Goal: Information Seeking & Learning: Learn about a topic

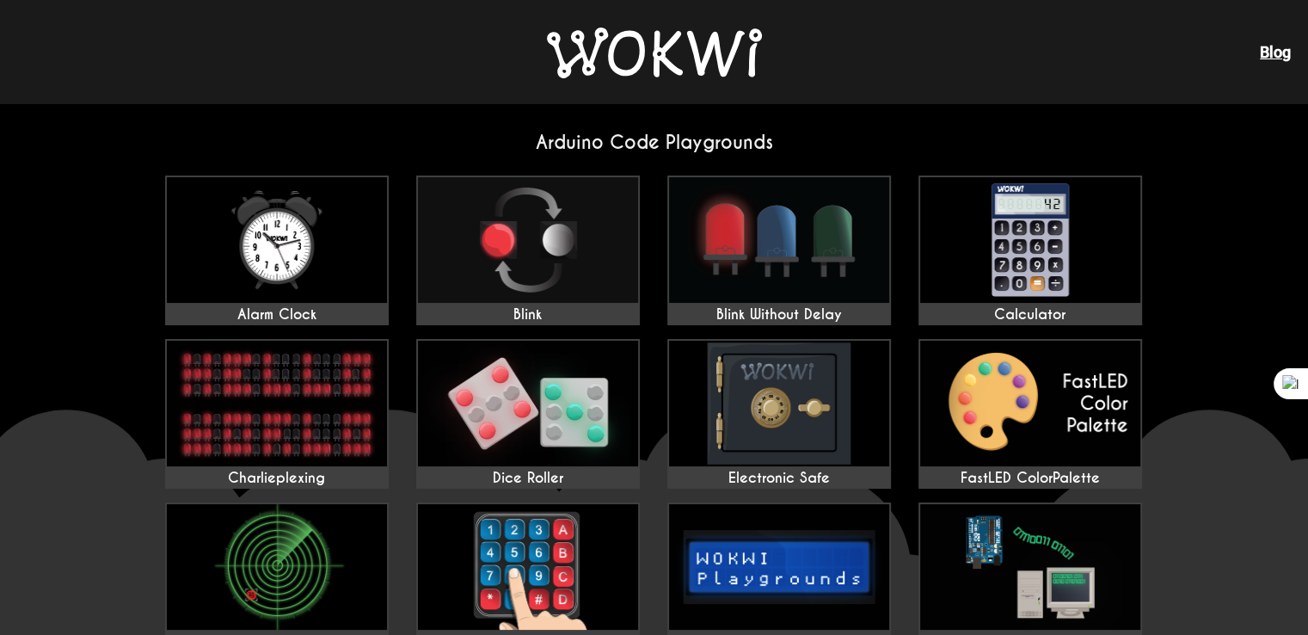
click at [659, 50] on img at bounding box center [654, 53] width 215 height 51
click at [506, 224] on img at bounding box center [528, 240] width 220 height 126
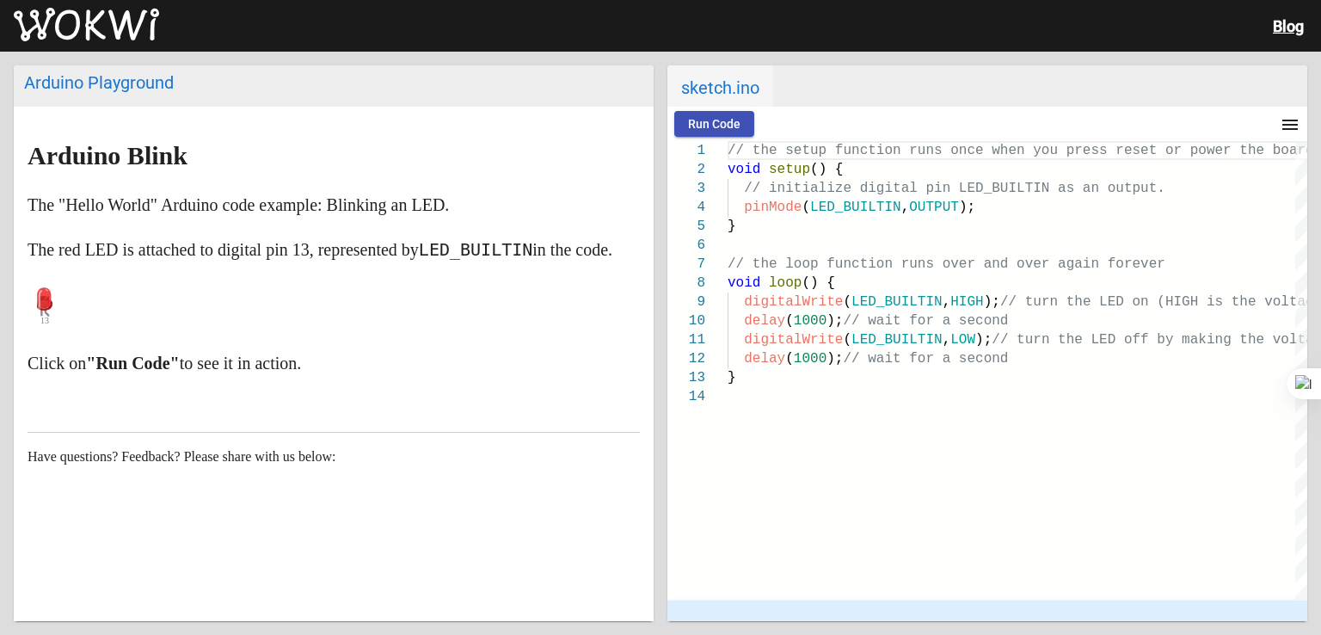
scroll to position [28, 0]
click at [701, 120] on span "Run Code" at bounding box center [714, 124] width 52 height 14
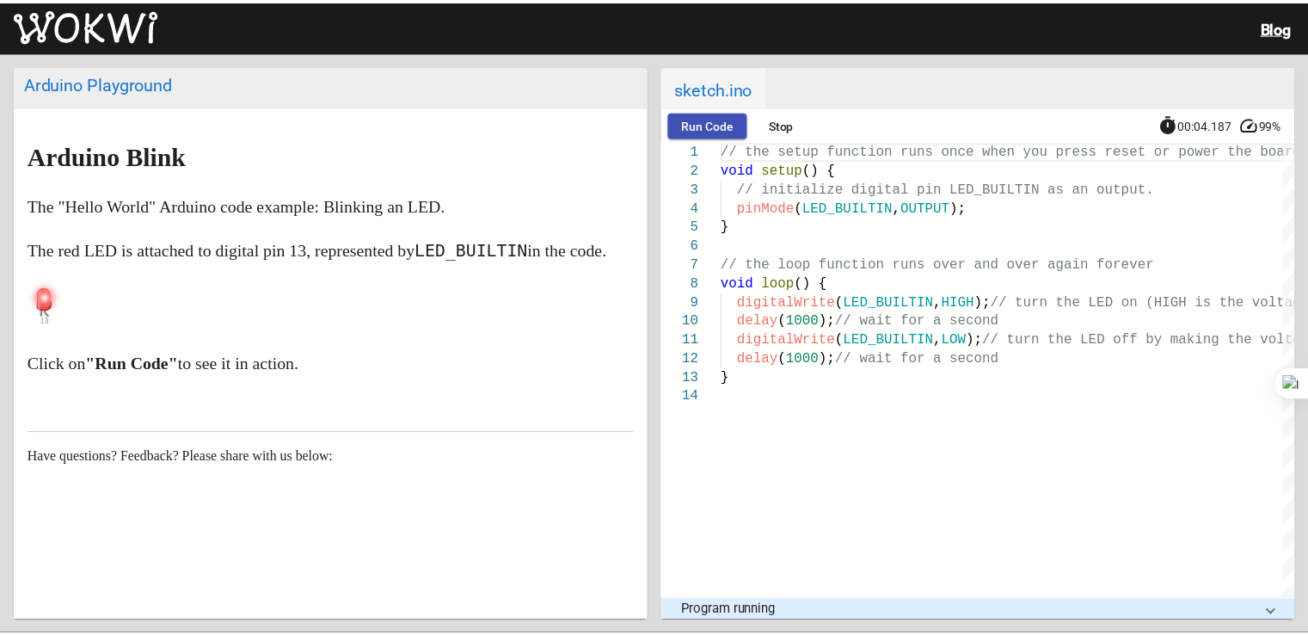
scroll to position [0, 0]
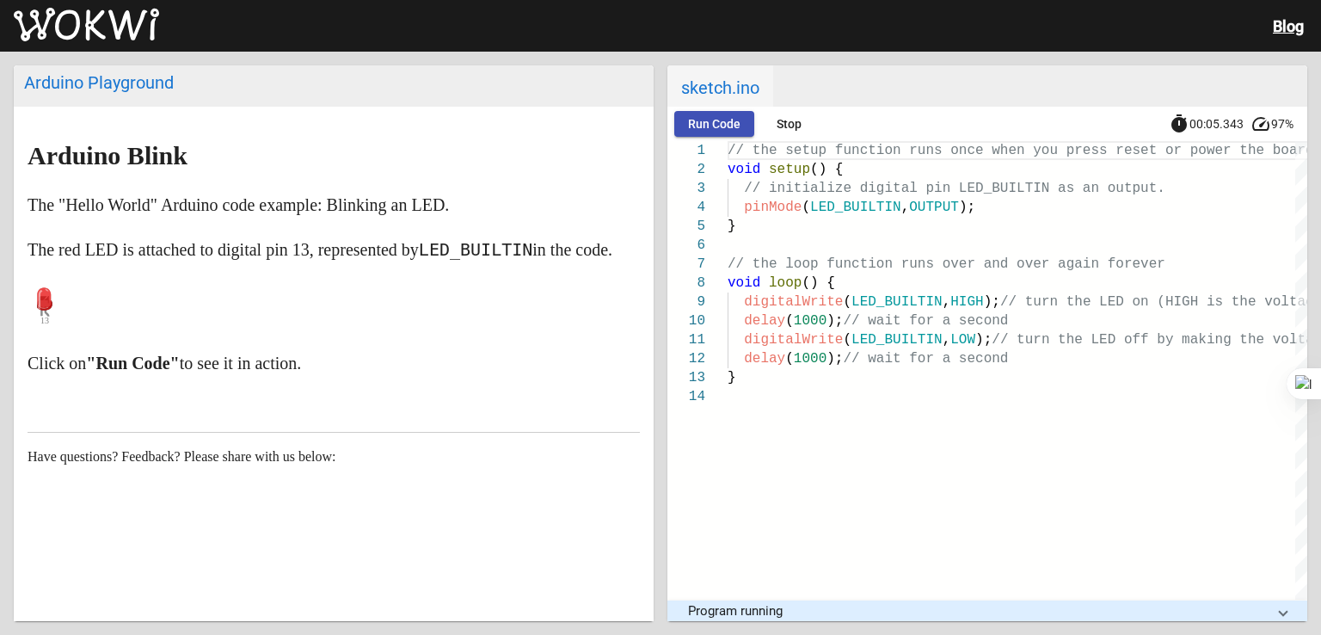
drag, startPoint x: 72, startPoint y: 23, endPoint x: 68, endPoint y: 13, distance: 11.2
click at [72, 21] on img at bounding box center [86, 25] width 145 height 34
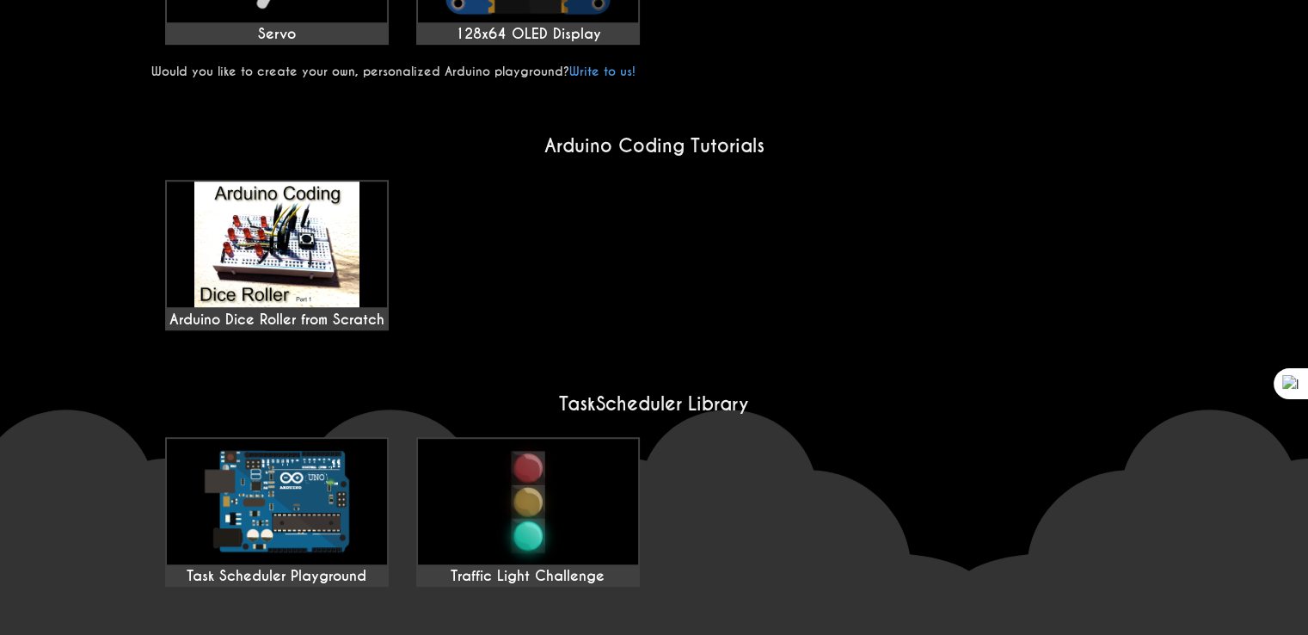
scroll to position [1204, 0]
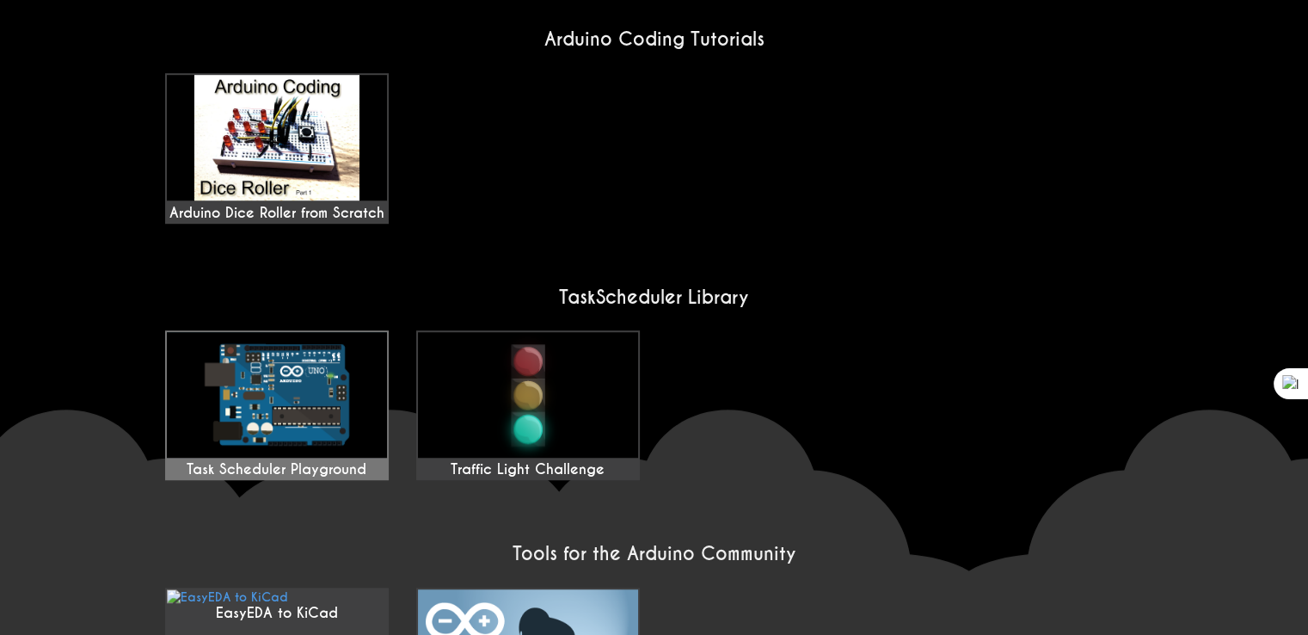
click at [299, 386] on img at bounding box center [277, 395] width 220 height 126
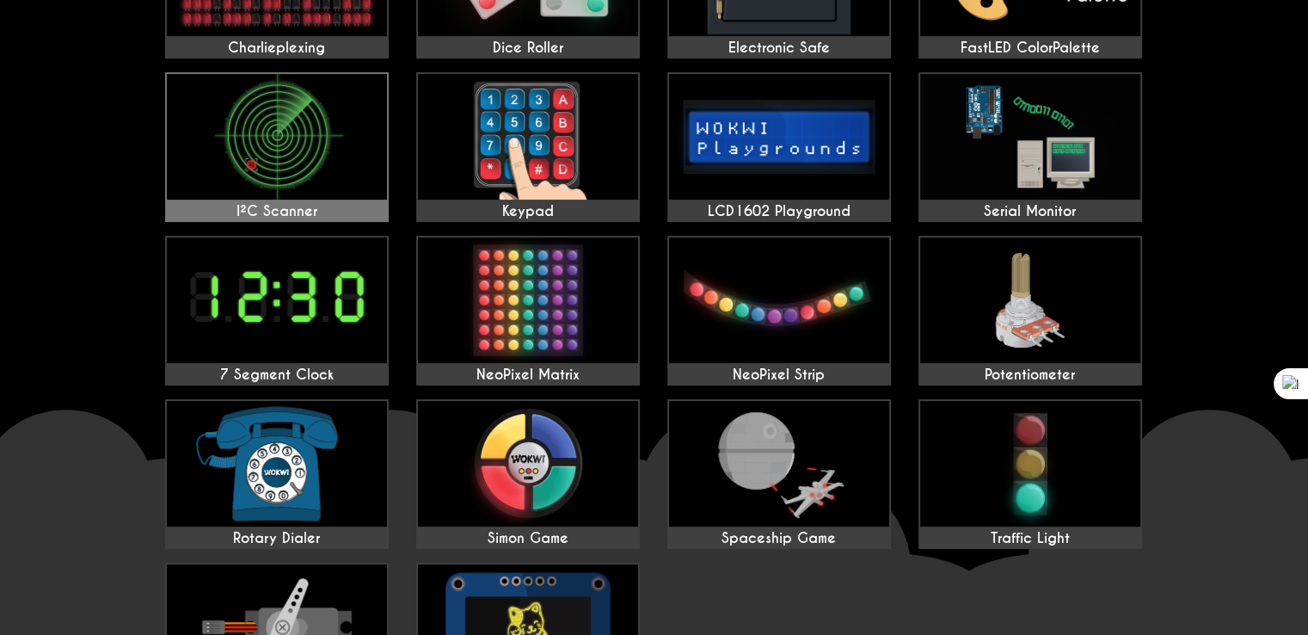
scroll to position [424, 0]
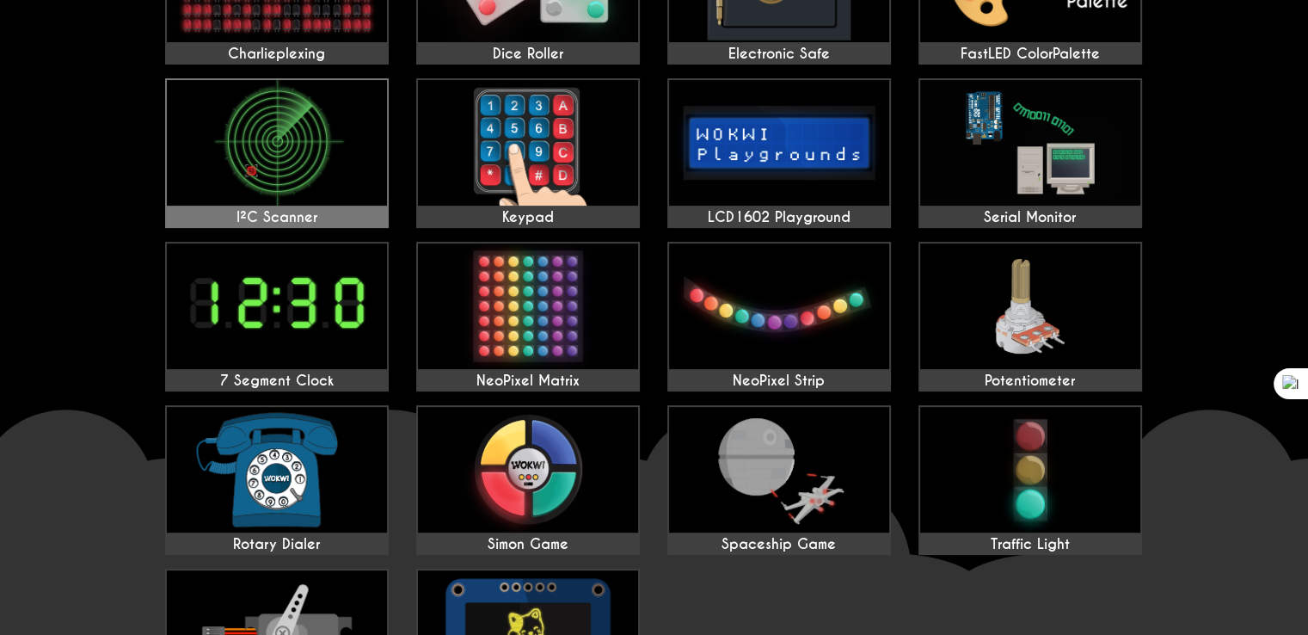
click at [289, 129] on img at bounding box center [277, 143] width 220 height 126
